Goal: Transaction & Acquisition: Purchase product/service

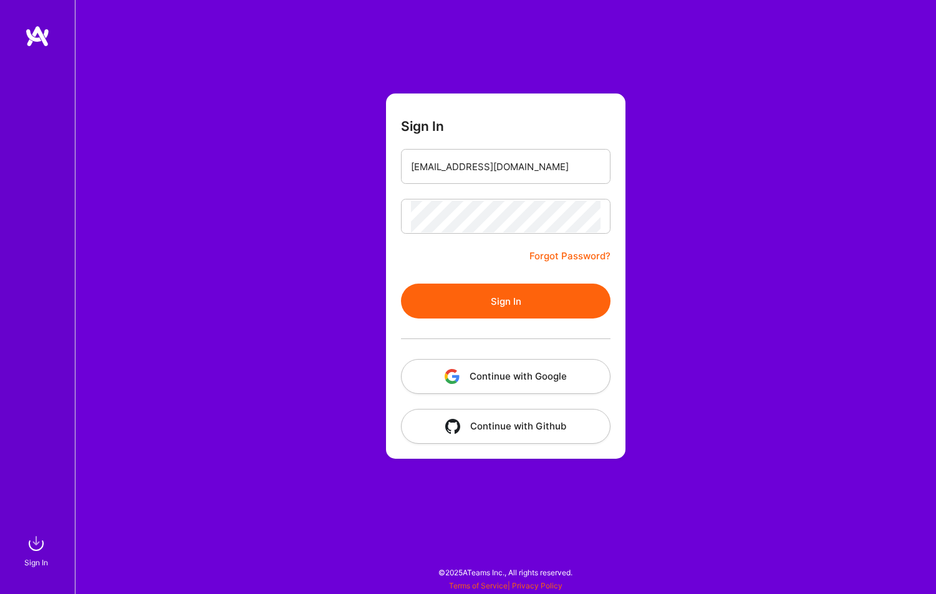
click at [566, 316] on button "Sign In" at bounding box center [506, 301] width 210 height 35
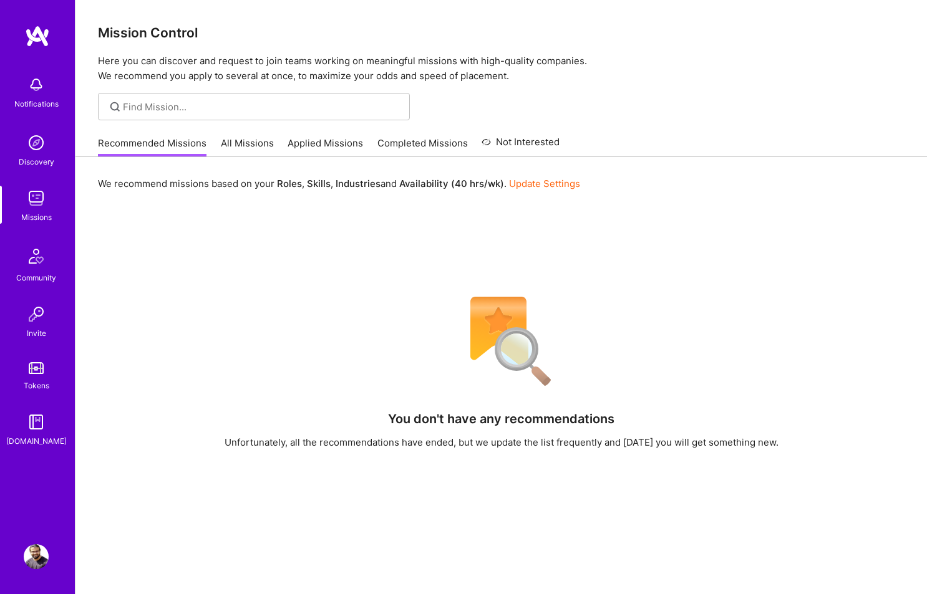
click at [226, 148] on link "All Missions" at bounding box center [247, 147] width 53 height 21
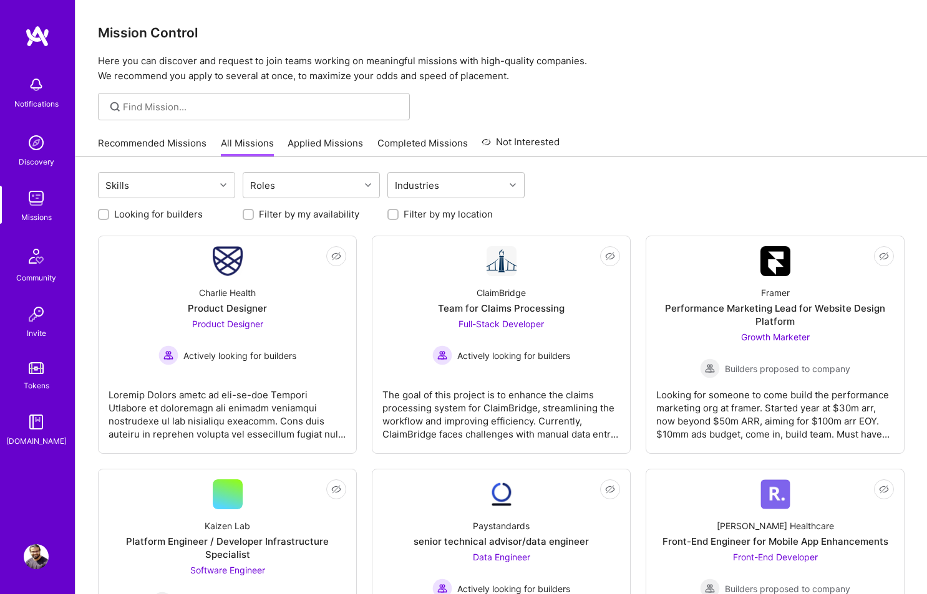
click at [325, 143] on link "Applied Missions" at bounding box center [325, 147] width 75 height 21
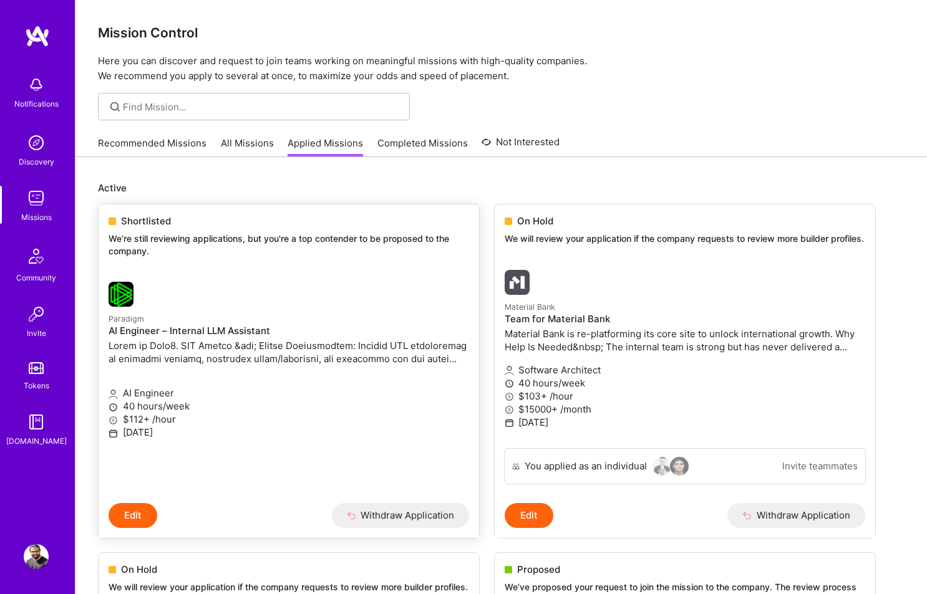
scroll to position [7, 0]
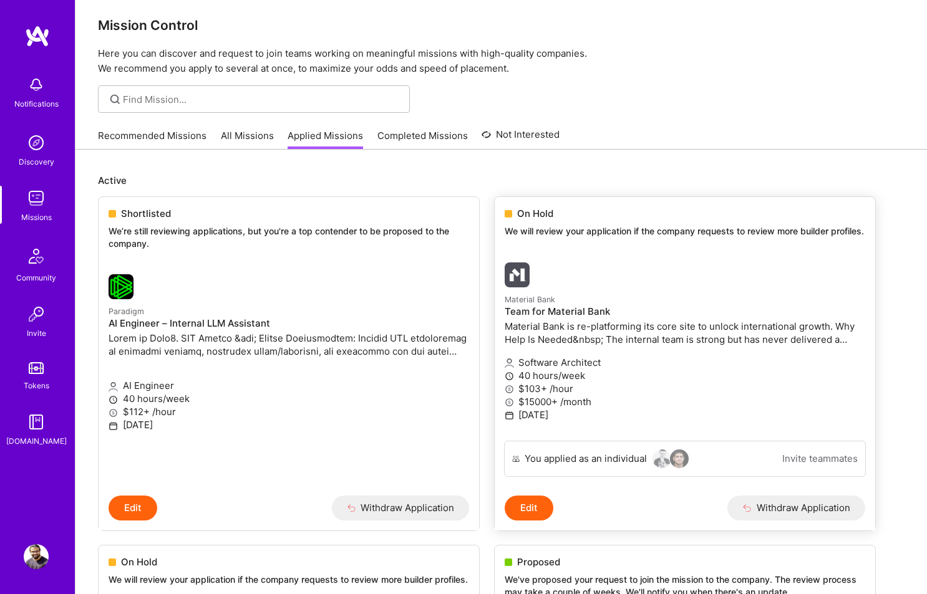
click at [607, 286] on div at bounding box center [625, 275] width 240 height 25
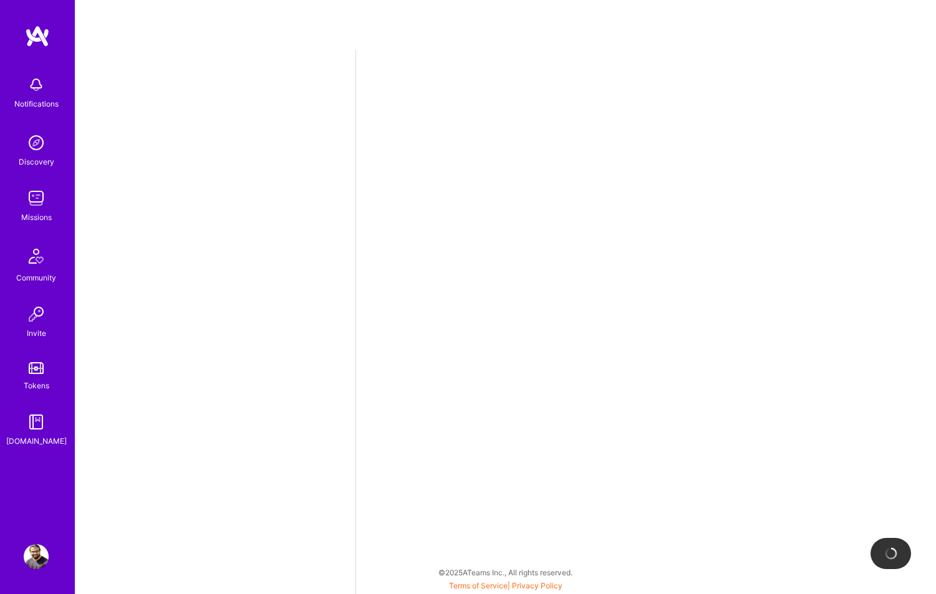
select select "IN"
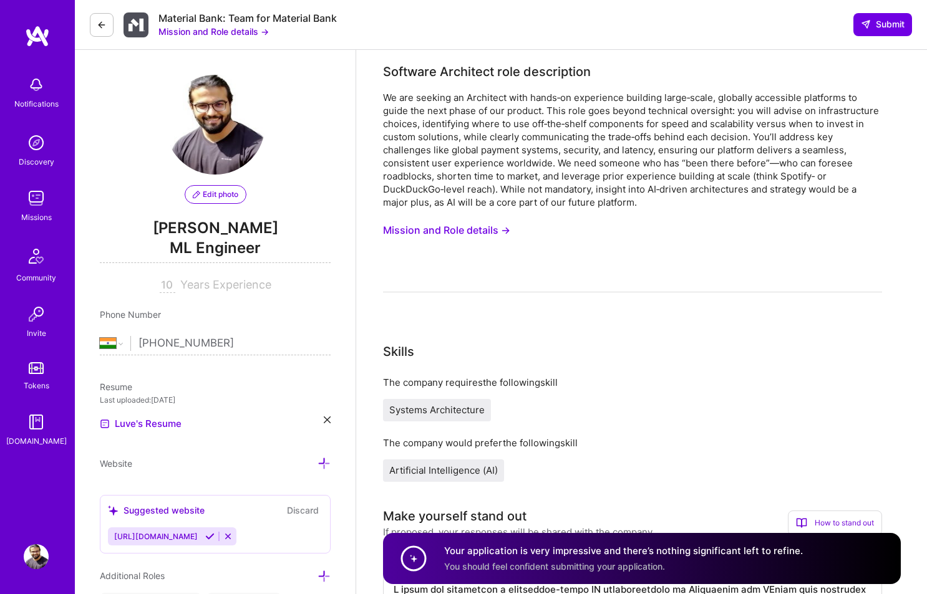
click at [107, 21] on button at bounding box center [102, 25] width 24 height 24
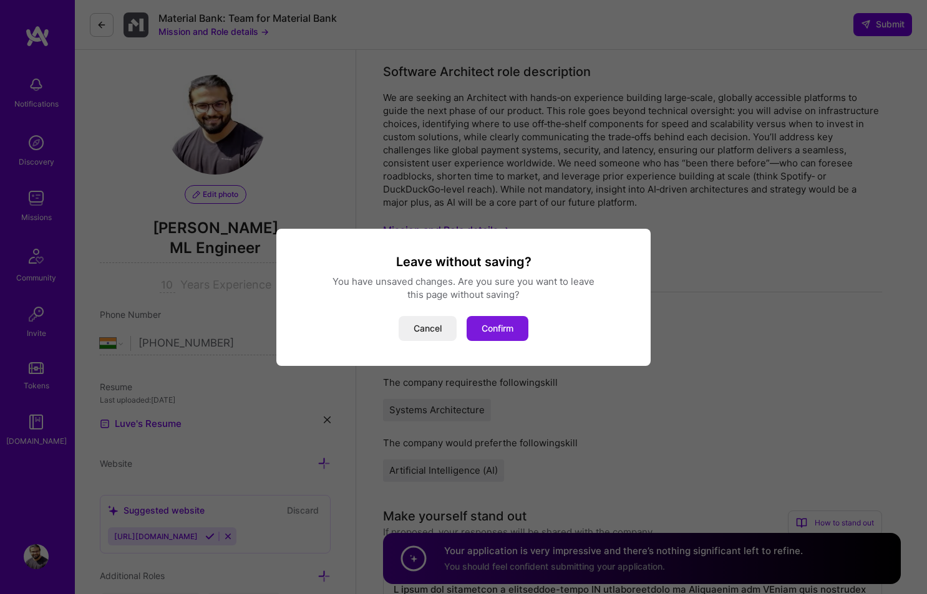
click at [503, 327] on button "Confirm" at bounding box center [498, 328] width 62 height 25
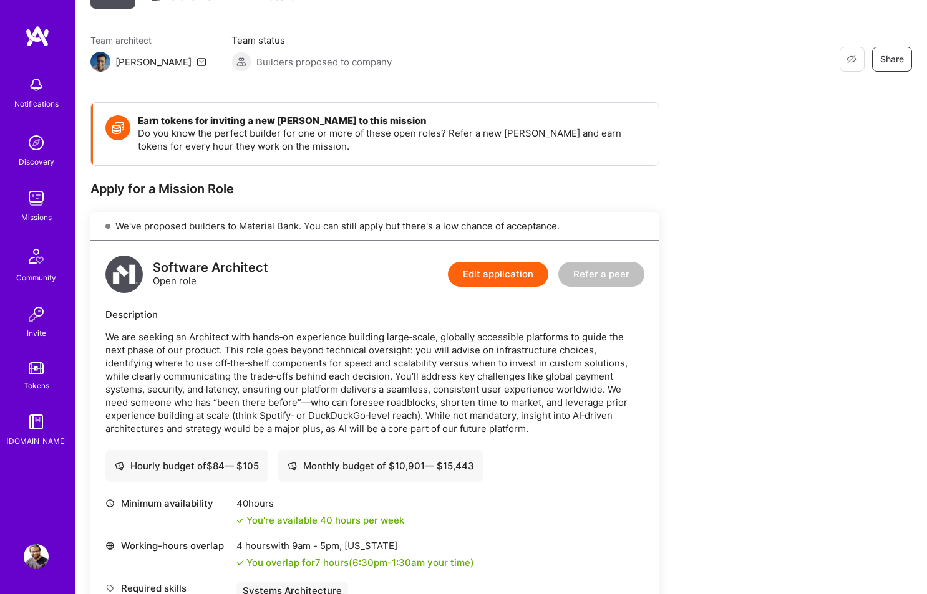
scroll to position [1655, 0]
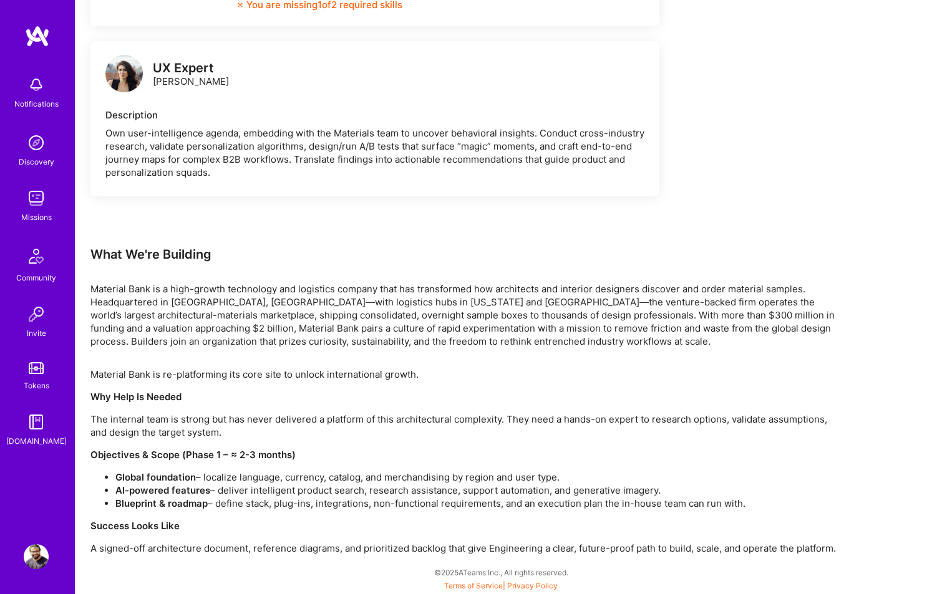
click at [127, 81] on img at bounding box center [123, 73] width 37 height 37
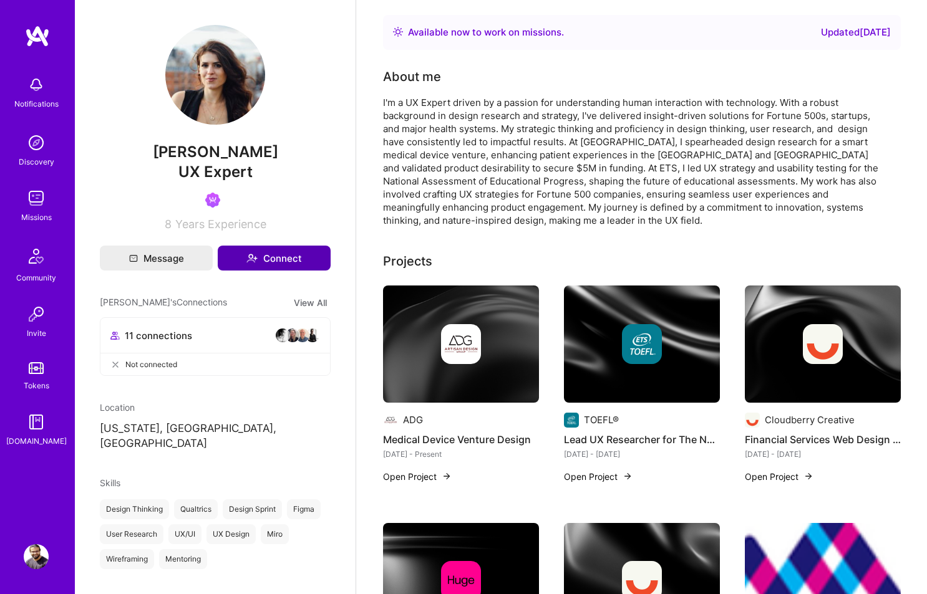
click at [274, 261] on button "Connect" at bounding box center [274, 258] width 113 height 25
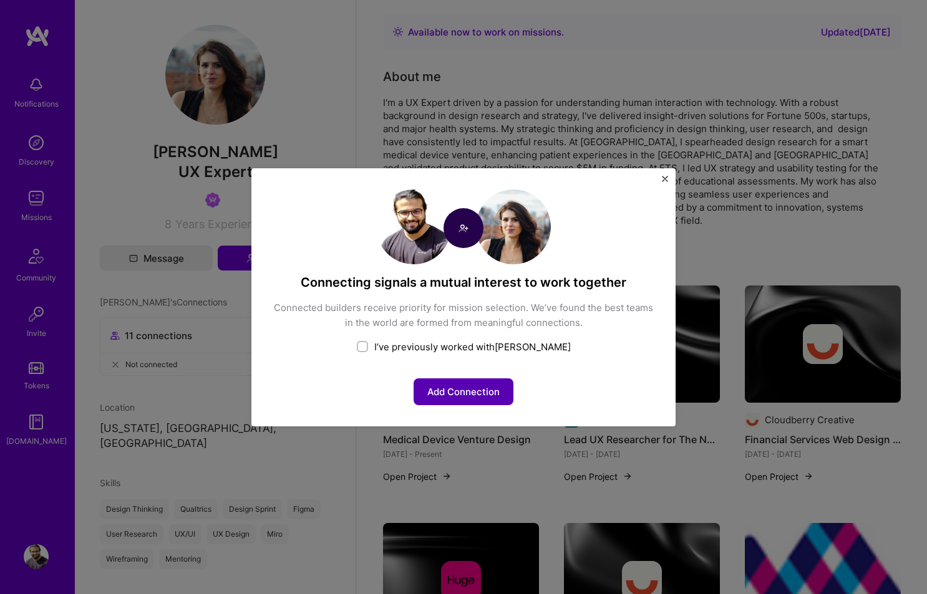
click at [485, 396] on button "Add Connection" at bounding box center [464, 392] width 100 height 27
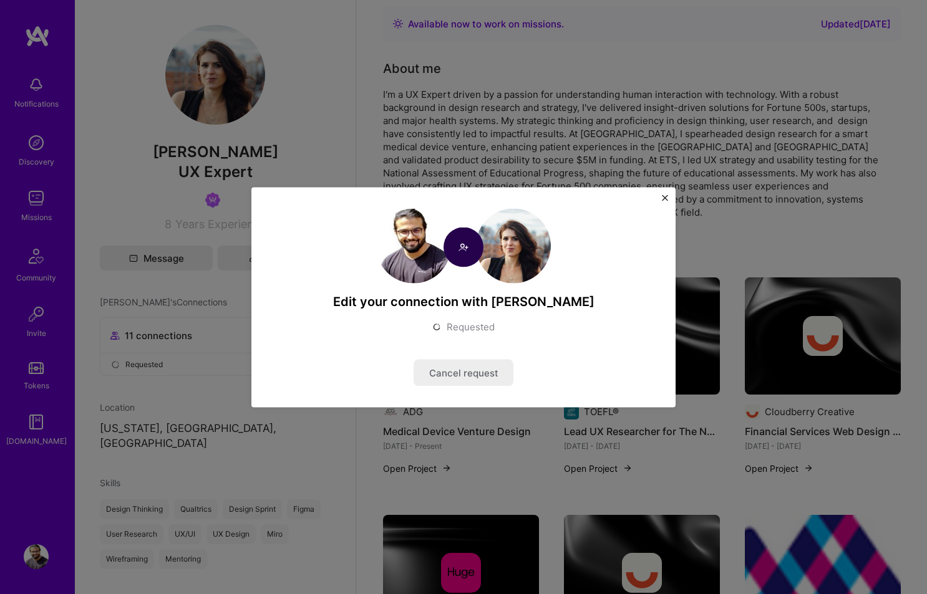
click at [663, 194] on div "Edit your connection with [PERSON_NAME] Requested Cancel request" at bounding box center [463, 297] width 424 height 220
click at [664, 201] on button "Close" at bounding box center [665, 201] width 6 height 13
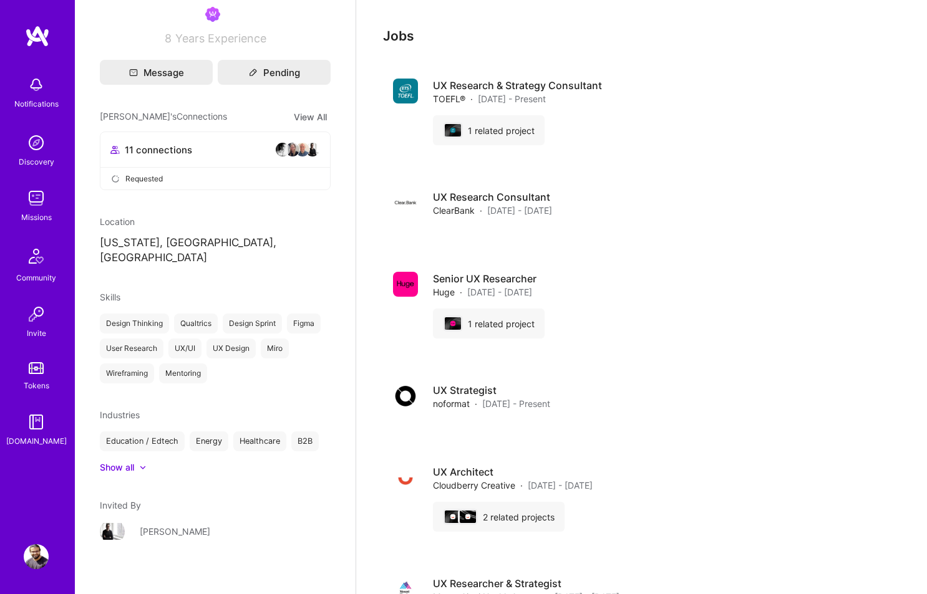
scroll to position [1184, 0]
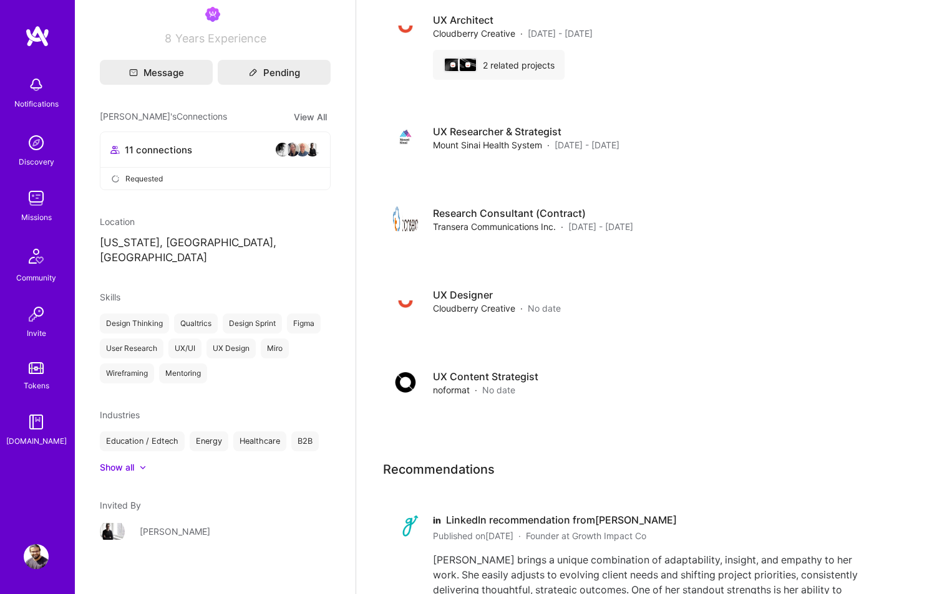
click at [140, 525] on div "[PERSON_NAME]" at bounding box center [175, 531] width 70 height 13
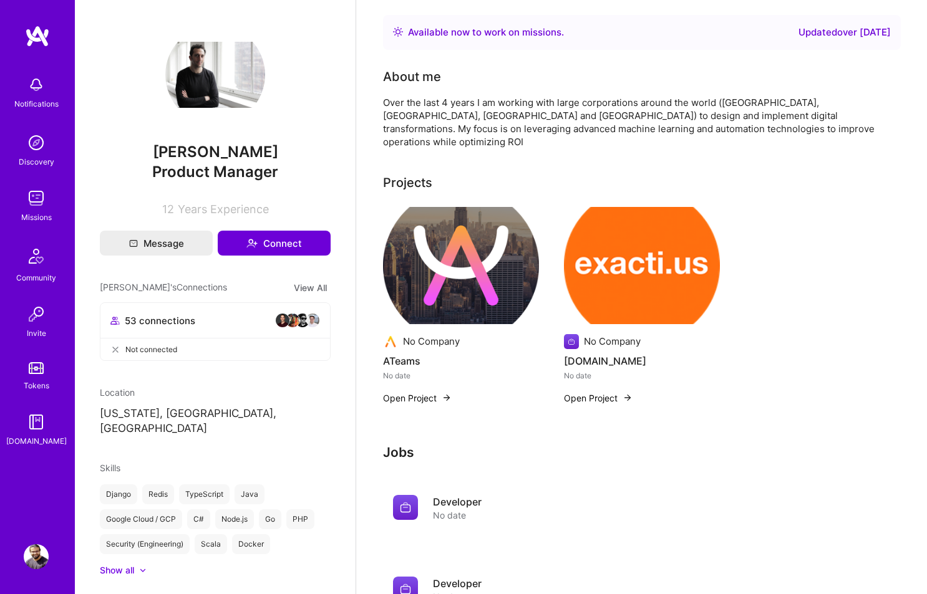
scroll to position [127, 0]
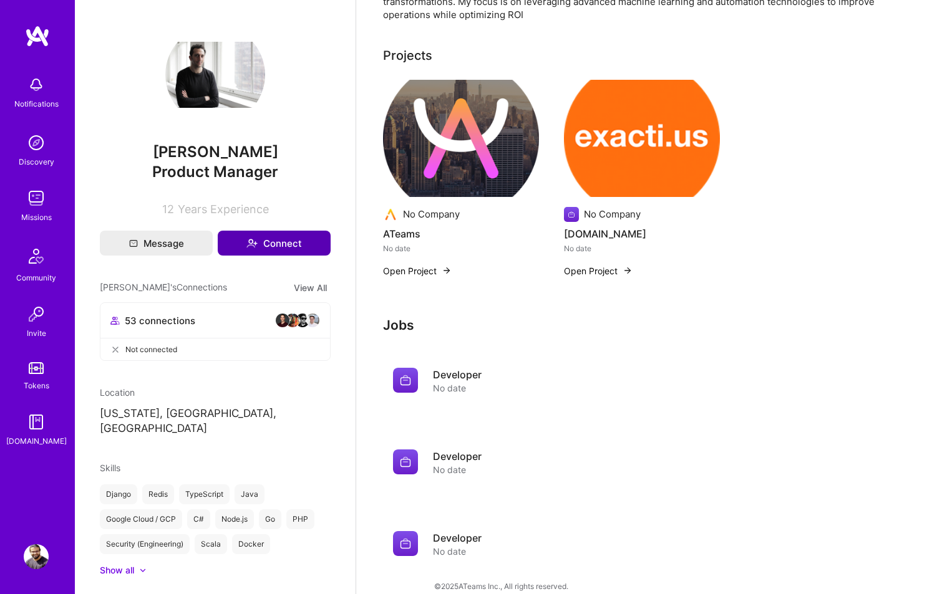
click at [274, 242] on button "Connect" at bounding box center [274, 243] width 113 height 25
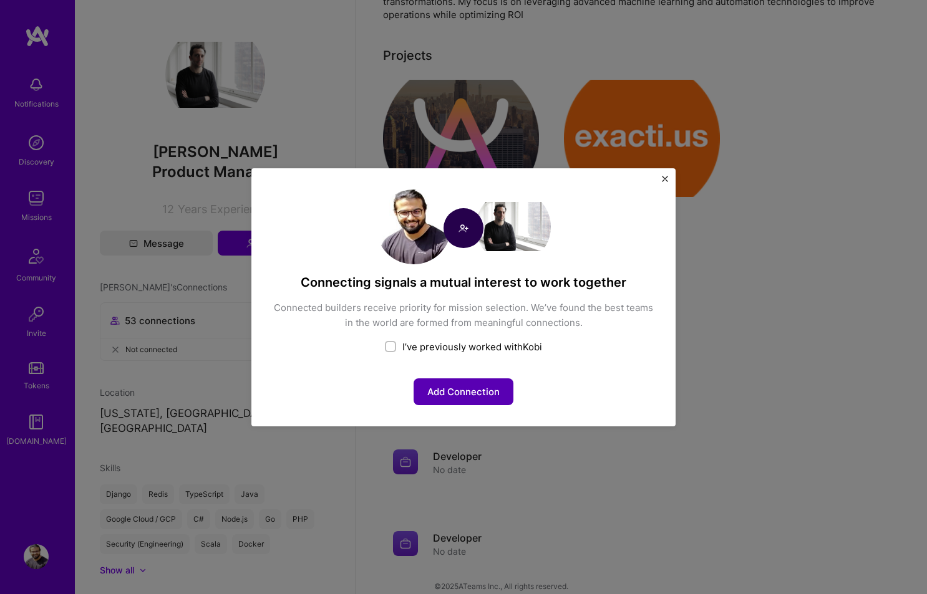
click at [472, 387] on button "Add Connection" at bounding box center [464, 392] width 100 height 27
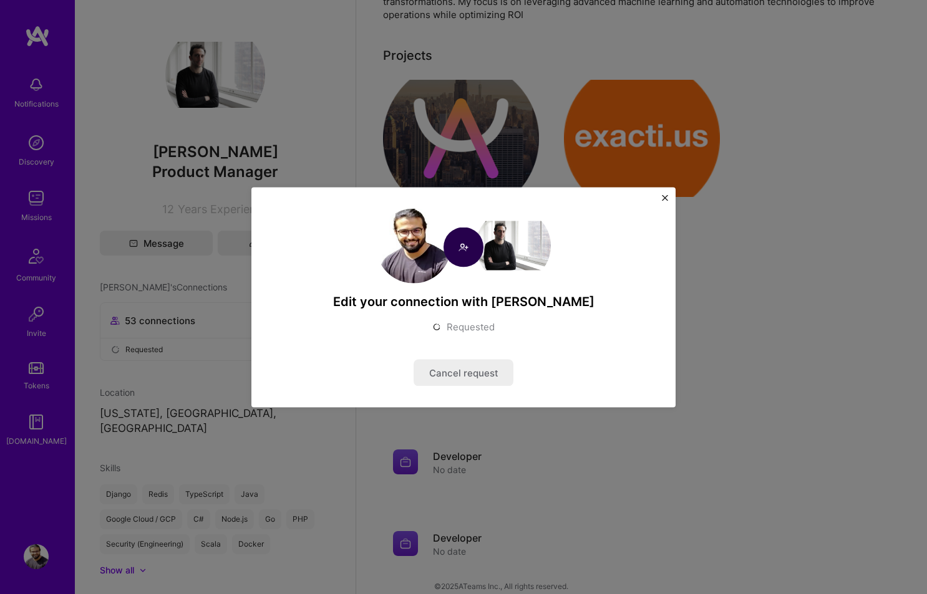
click at [666, 201] on button "Close" at bounding box center [665, 201] width 6 height 13
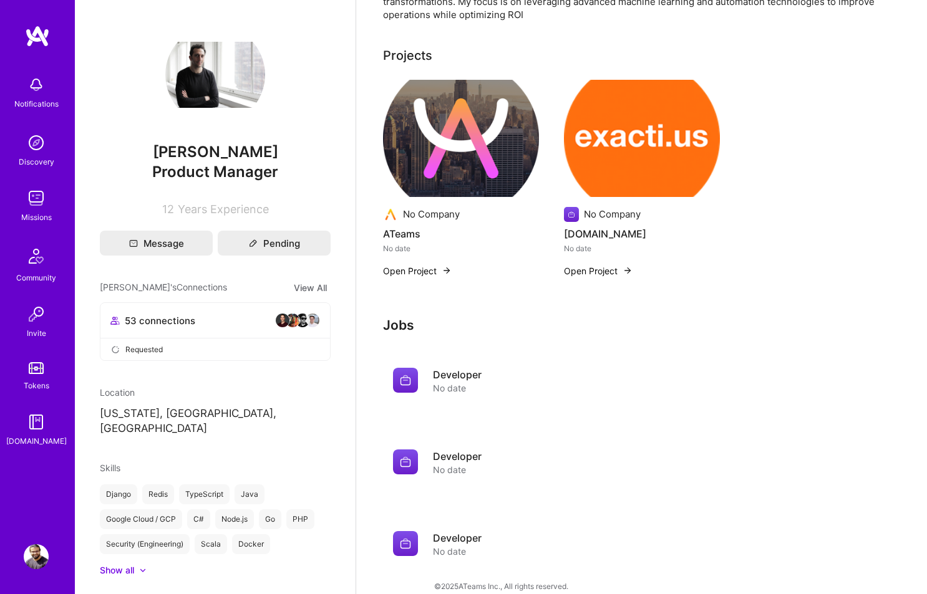
click at [251, 320] on div "53 connections" at bounding box center [215, 320] width 210 height 15
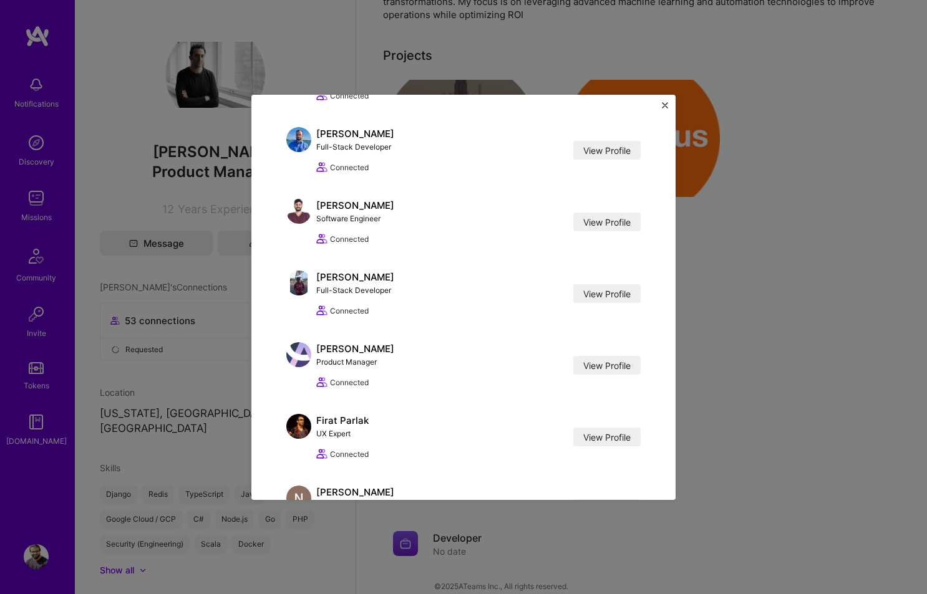
scroll to position [0, 0]
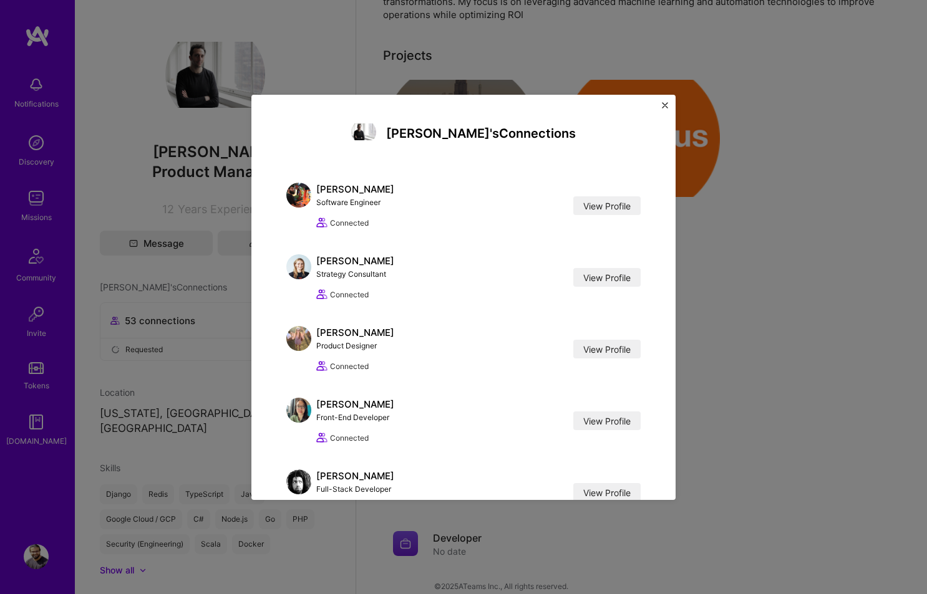
click at [153, 169] on div "Kobi's Connections [PERSON_NAME] Software Engineer View Profile Connected View …" at bounding box center [463, 297] width 927 height 594
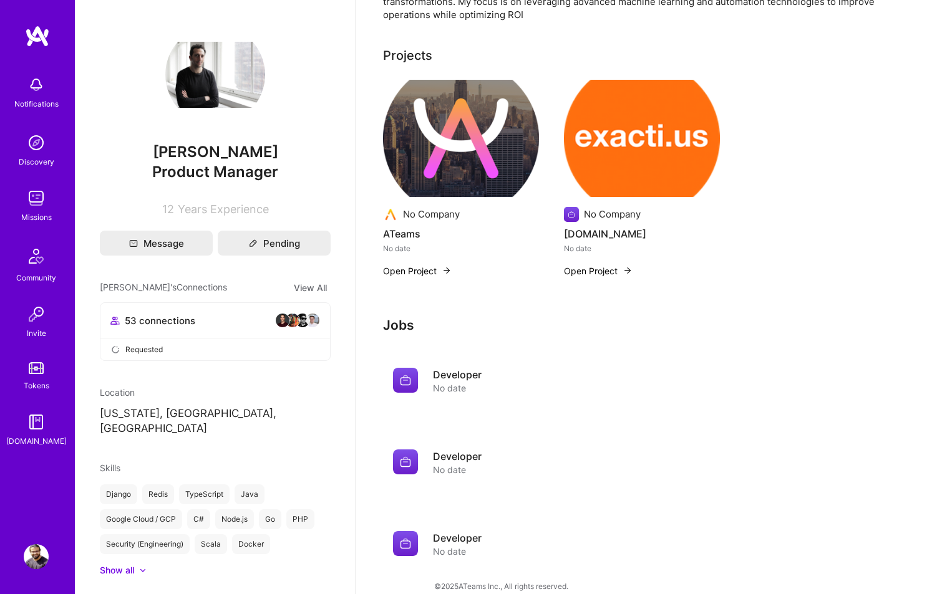
click at [37, 197] on img at bounding box center [36, 198] width 25 height 25
